Goal: Information Seeking & Learning: Find specific fact

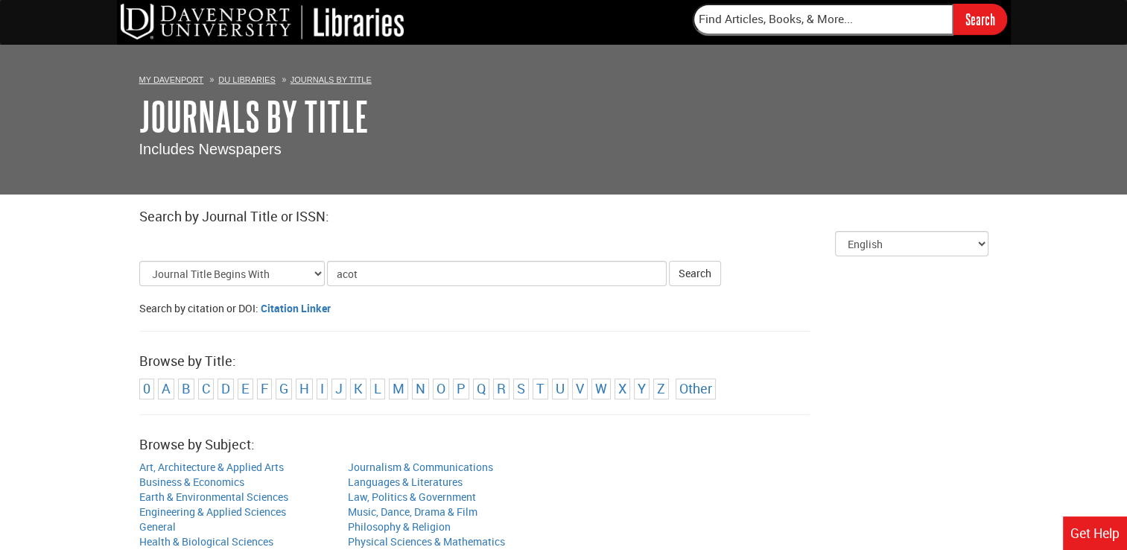
type input "acot"
click at [669, 261] on button "Search" at bounding box center [695, 273] width 52 height 25
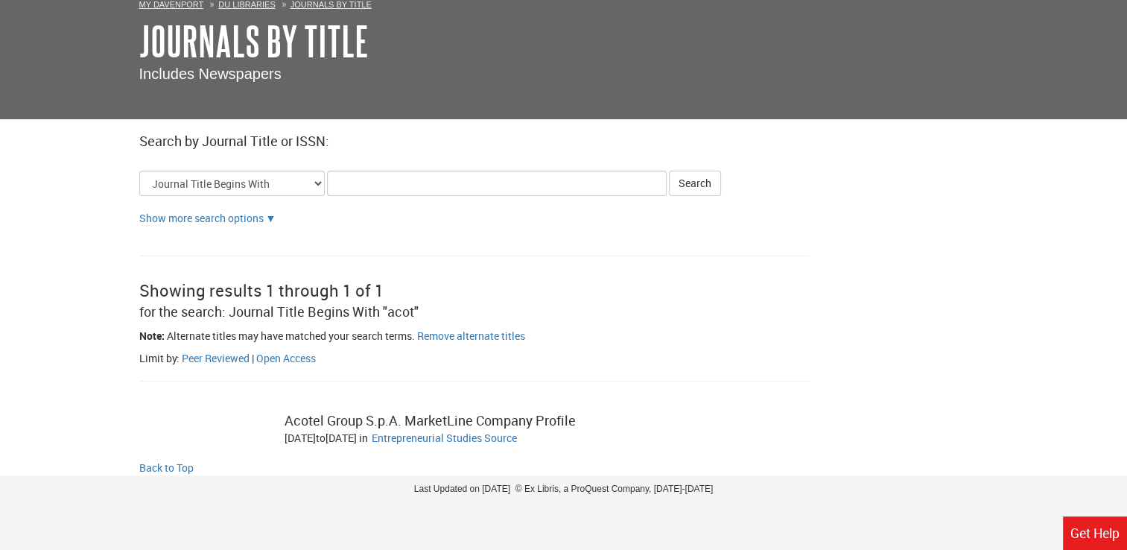
scroll to position [60, 0]
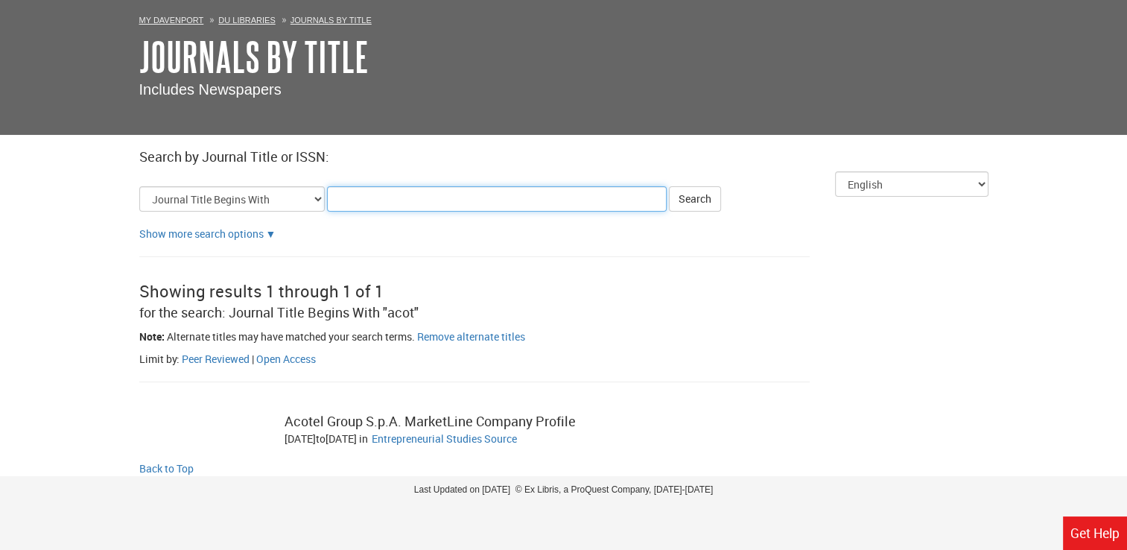
click at [390, 192] on input "Title Search Criteria" at bounding box center [497, 198] width 340 height 25
type input "ajot"
click button "Search" at bounding box center [695, 198] width 52 height 25
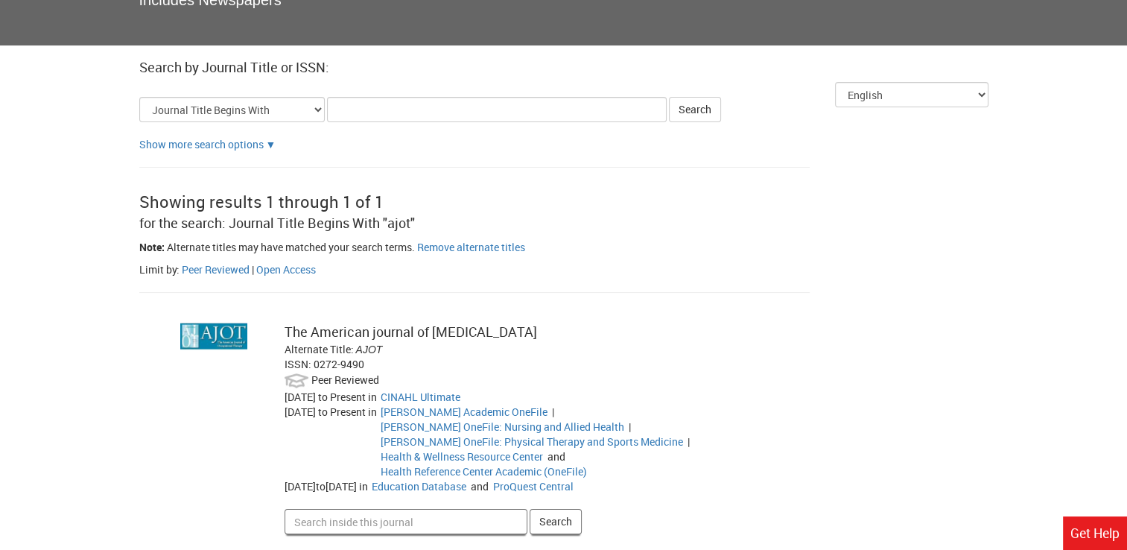
scroll to position [223, 0]
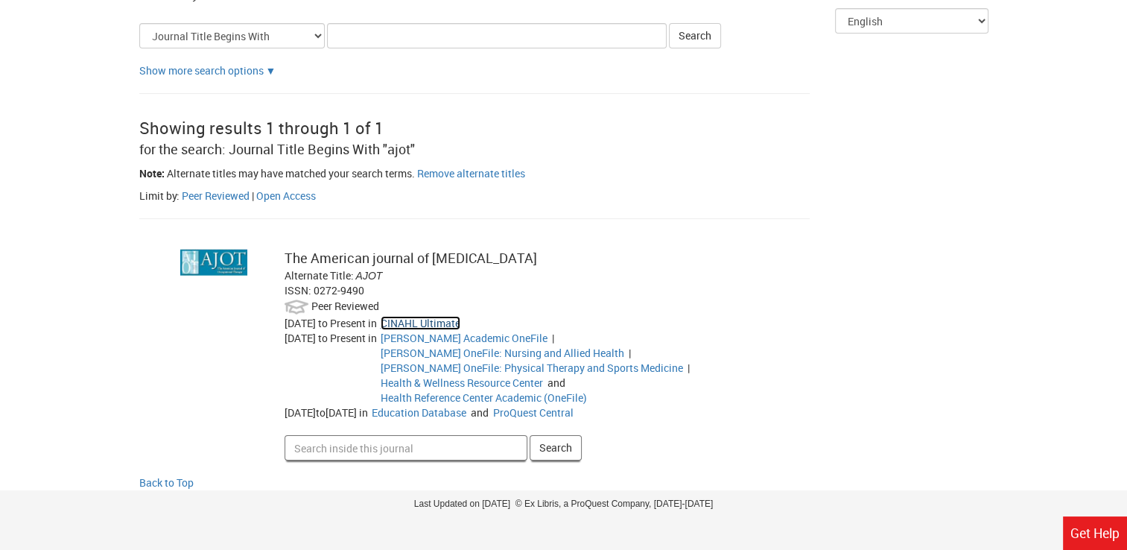
click at [420, 320] on link "CINAHL Ultimate" at bounding box center [421, 323] width 80 height 14
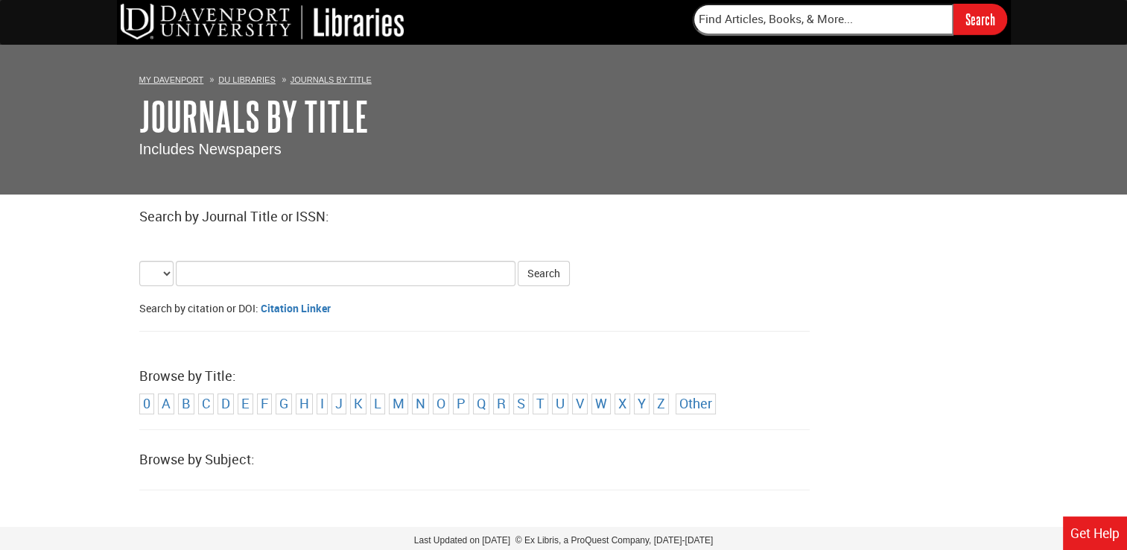
select select "alternate_title_begins"
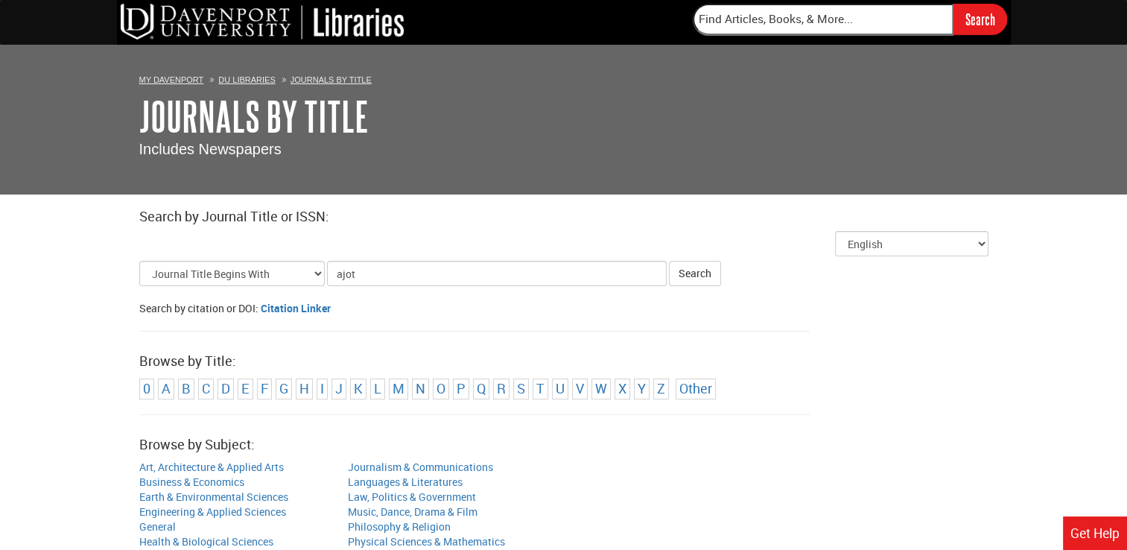
type input "ajot"
click at [669, 261] on button "Search" at bounding box center [695, 273] width 52 height 25
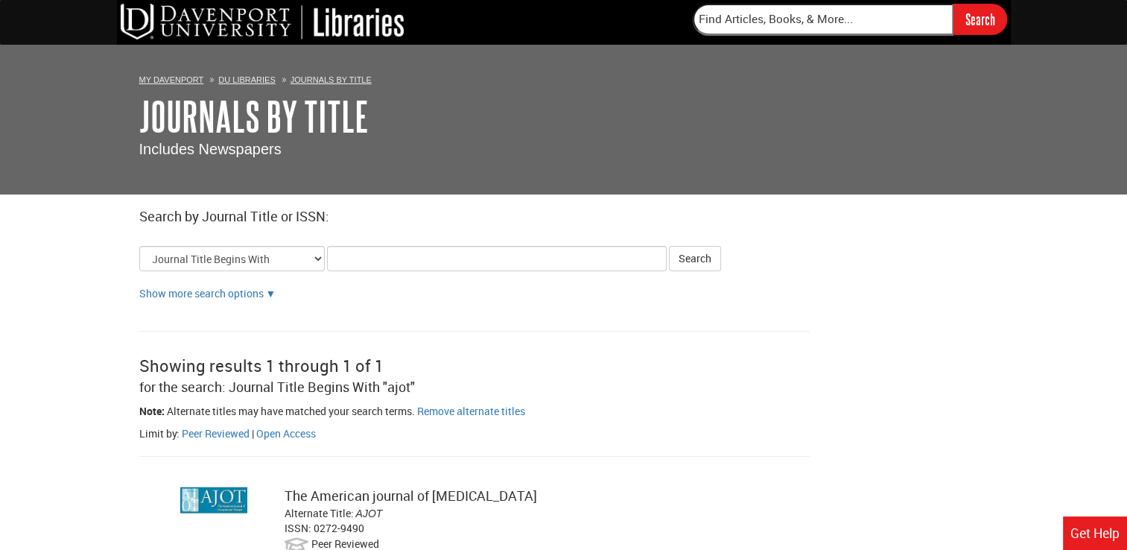
scroll to position [223, 0]
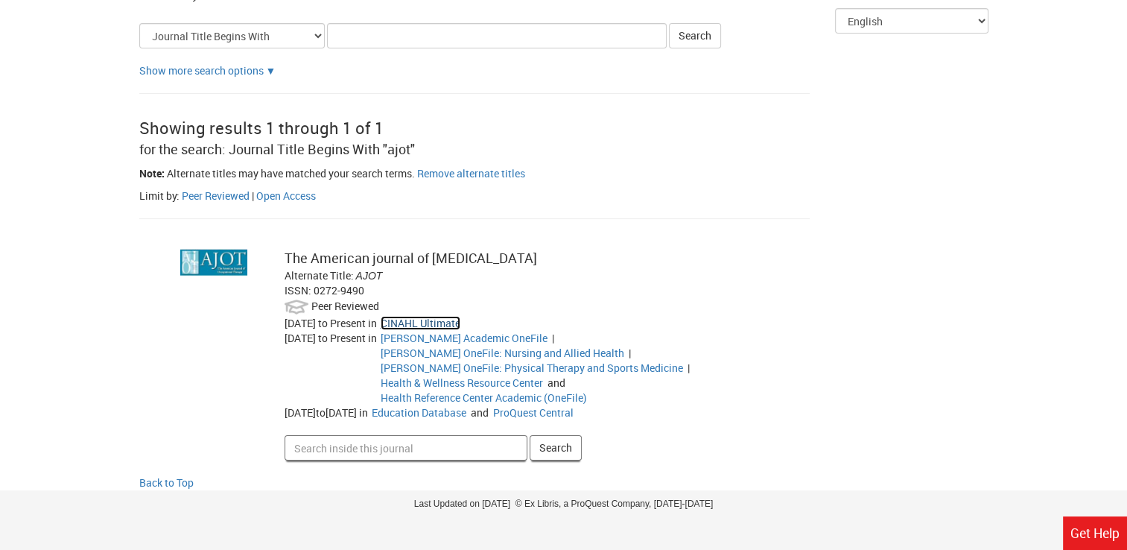
click at [422, 326] on link "CINAHL Ultimate" at bounding box center [421, 323] width 80 height 14
